Goal: Transaction & Acquisition: Purchase product/service

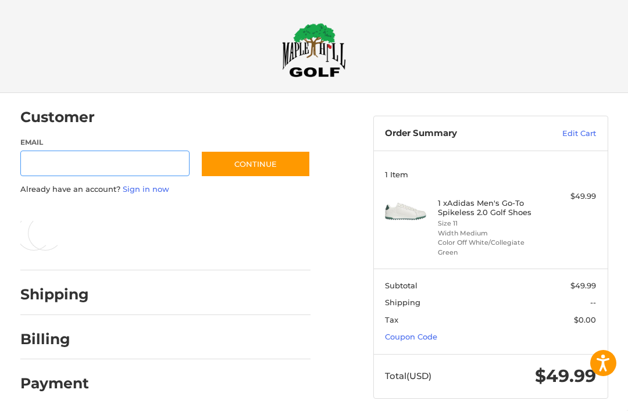
scroll to position [5, 0]
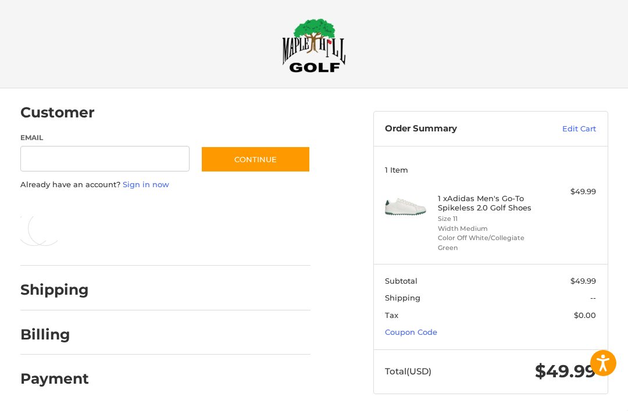
click at [429, 329] on link "Coupon Code" at bounding box center [411, 331] width 52 height 9
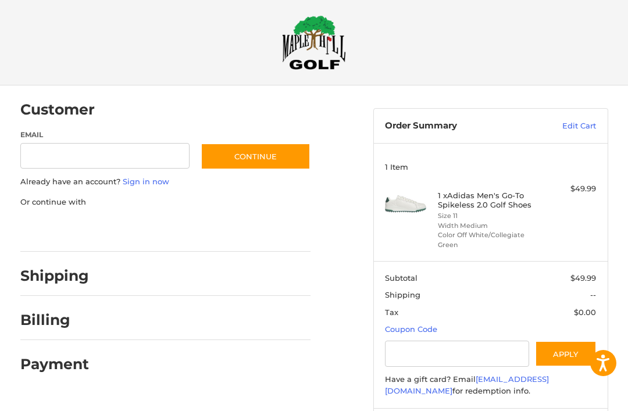
scroll to position [8, 0]
click at [433, 349] on input "Gift Certificate or Coupon Code" at bounding box center [457, 353] width 144 height 26
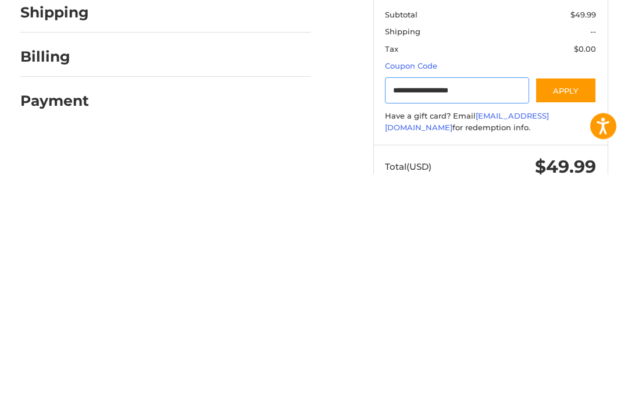
type input "**********"
click at [569, 314] on button "Apply" at bounding box center [566, 327] width 62 height 26
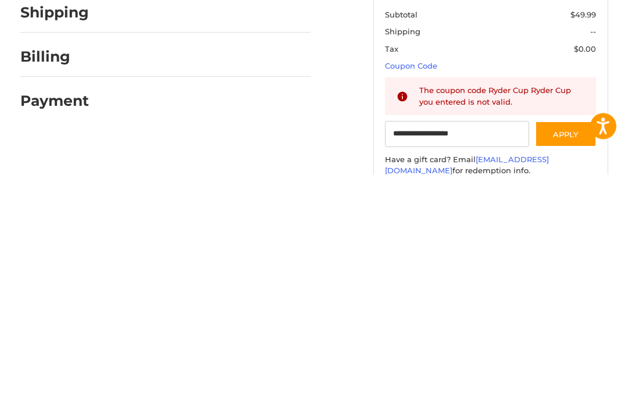
click at [572, 322] on div "The coupon code Ryder Cup Ryder Cup you entered is not valid." at bounding box center [501, 333] width 165 height 23
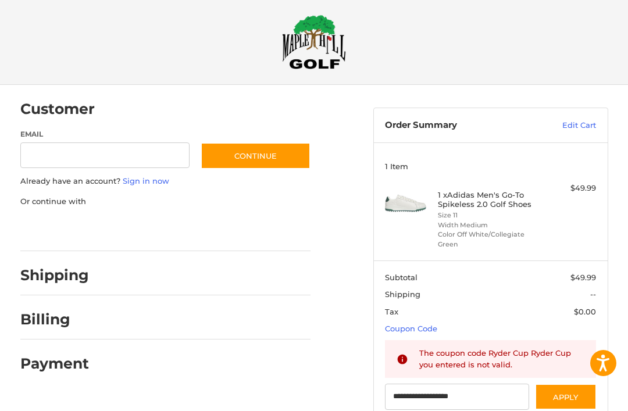
scroll to position [0, 0]
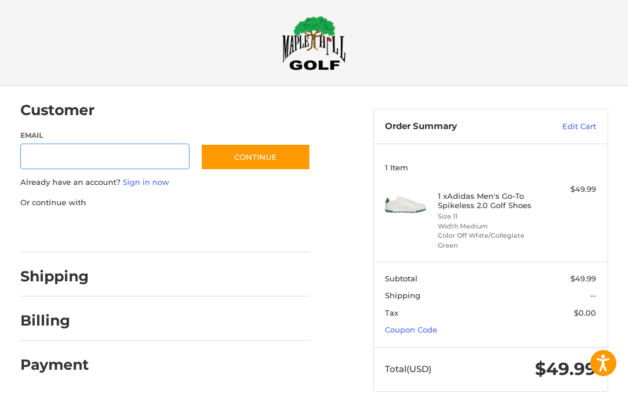
scroll to position [8, 0]
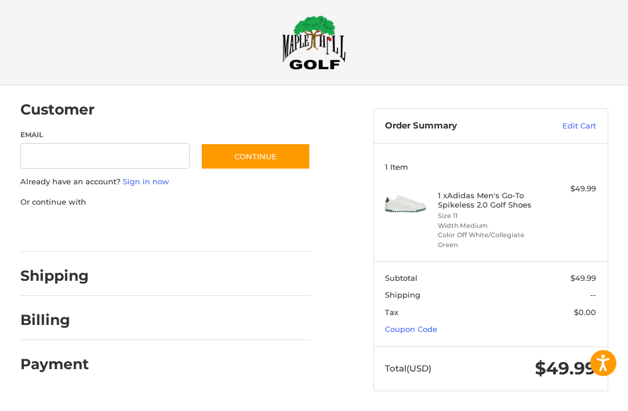
click at [432, 324] on link "Coupon Code" at bounding box center [411, 328] width 52 height 9
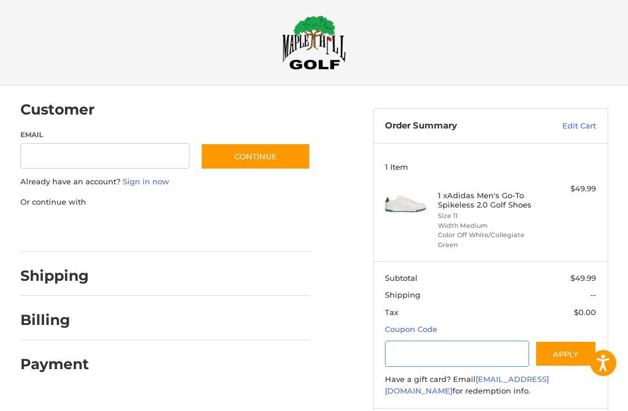
click at [418, 350] on input "Gift Certificate or Coupon Code" at bounding box center [457, 353] width 144 height 26
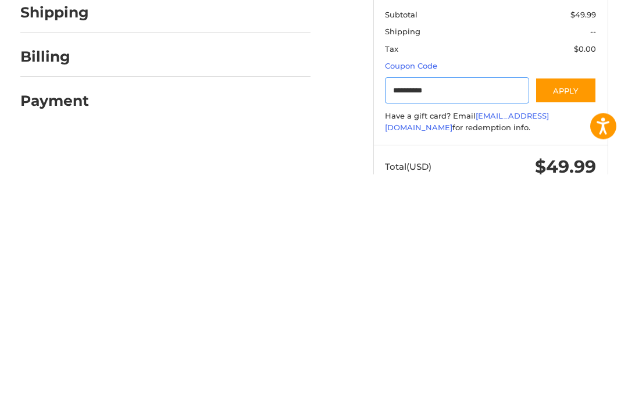
type input "**********"
click at [568, 314] on button "Apply" at bounding box center [566, 327] width 62 height 26
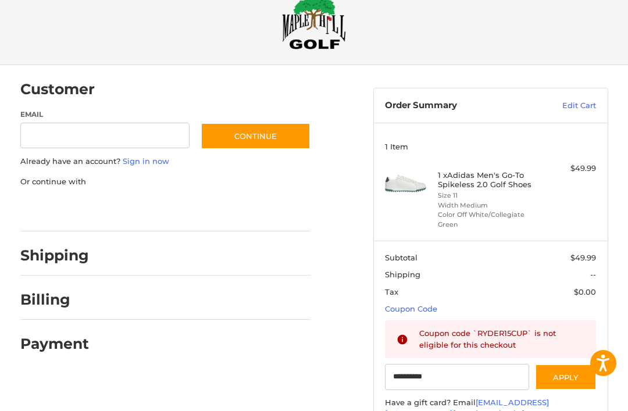
scroll to position [0, 0]
